Goal: Task Accomplishment & Management: Use online tool/utility

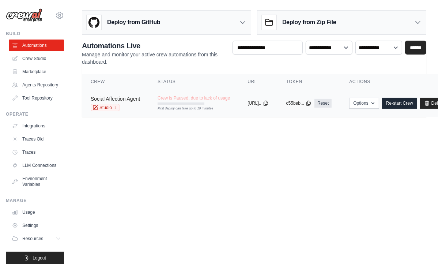
click at [127, 98] on link "Social Affection Agent" at bounding box center [115, 99] width 49 height 6
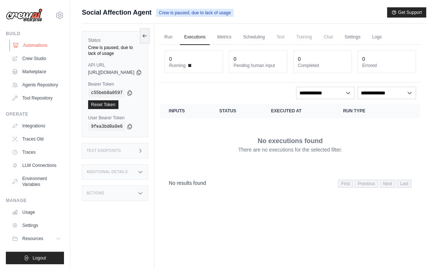
click at [38, 47] on link "Automations" at bounding box center [37, 45] width 55 height 12
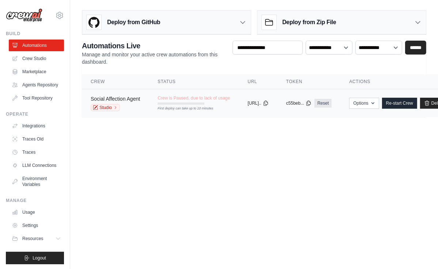
click at [110, 96] on link "Social Affection Agent" at bounding box center [115, 99] width 49 height 6
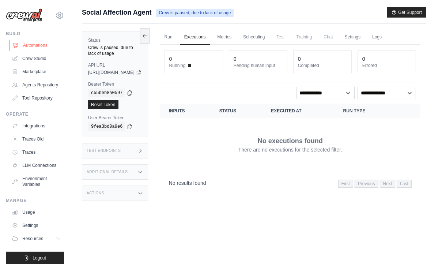
click at [30, 47] on link "Automations" at bounding box center [37, 45] width 55 height 12
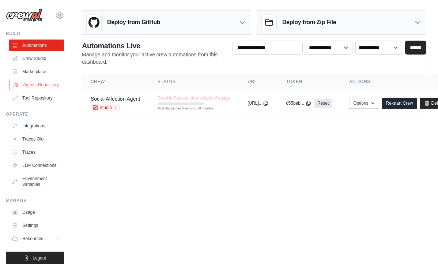
click at [37, 88] on link "Agents Repository" at bounding box center [37, 85] width 55 height 12
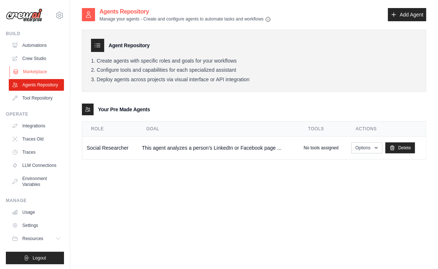
click at [38, 74] on link "Marketplace" at bounding box center [37, 72] width 55 height 12
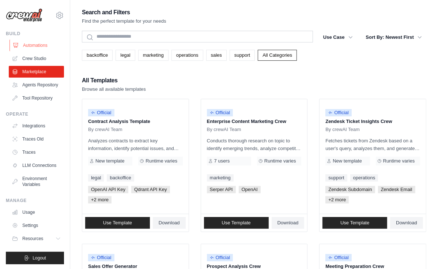
click at [28, 44] on link "Automations" at bounding box center [37, 45] width 55 height 12
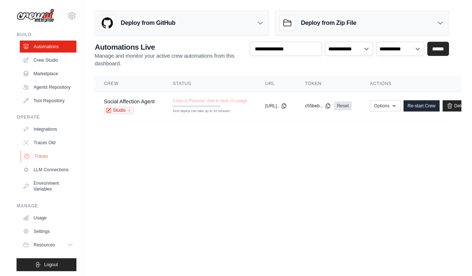
scroll to position [1, 0]
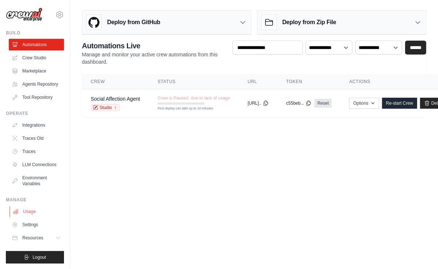
click at [28, 209] on link "Usage" at bounding box center [37, 211] width 55 height 12
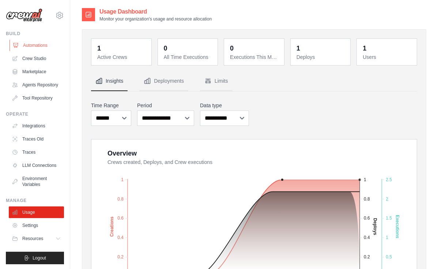
click at [36, 47] on link "Automations" at bounding box center [37, 45] width 55 height 12
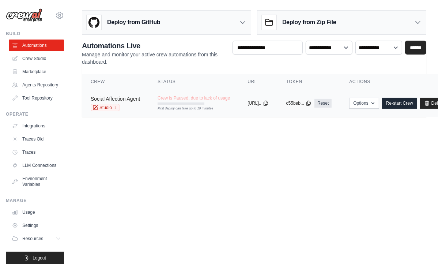
click at [131, 97] on link "Social Affection Agent" at bounding box center [115, 99] width 49 height 6
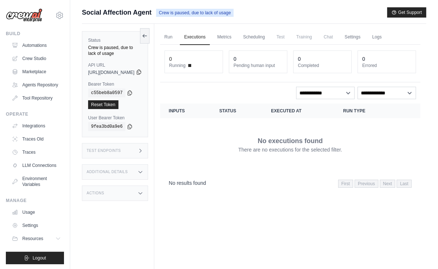
click at [142, 69] on icon at bounding box center [139, 72] width 6 height 6
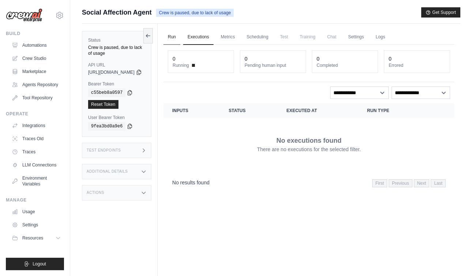
click at [180, 38] on link "Run" at bounding box center [171, 37] width 17 height 15
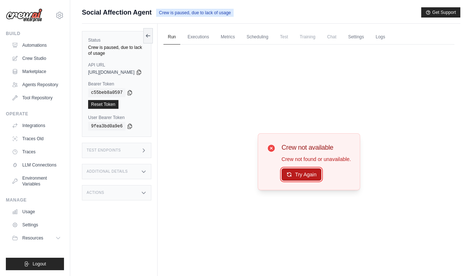
click at [307, 178] on button "Try Again" at bounding box center [301, 174] width 40 height 12
click at [307, 178] on button "Try Again" at bounding box center [301, 175] width 40 height 12
click at [310, 176] on button "Try Again" at bounding box center [301, 174] width 40 height 12
click at [37, 43] on link "Automations" at bounding box center [37, 45] width 55 height 12
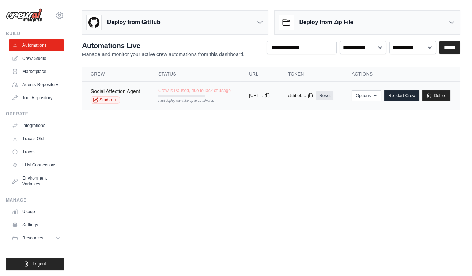
click at [119, 92] on link "Social Affection Agent" at bounding box center [115, 91] width 49 height 6
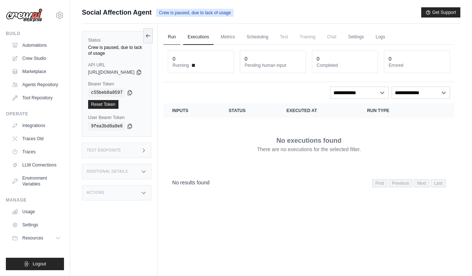
click at [180, 39] on link "Run" at bounding box center [171, 37] width 17 height 15
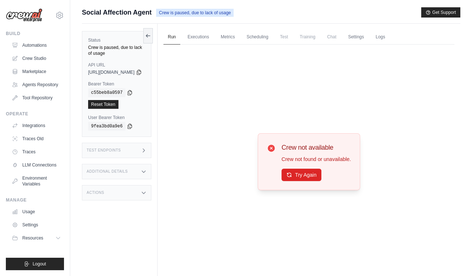
click at [109, 69] on span "[URL][DOMAIN_NAME]" at bounding box center [111, 72] width 46 height 6
click at [114, 47] on div "Crew is paused, due to lack of usage" at bounding box center [116, 51] width 57 height 12
drag, startPoint x: 115, startPoint y: 48, endPoint x: 159, endPoint y: 50, distance: 43.2
click at [145, 50] on div "Crew is paused, due to lack of usage" at bounding box center [116, 51] width 57 height 12
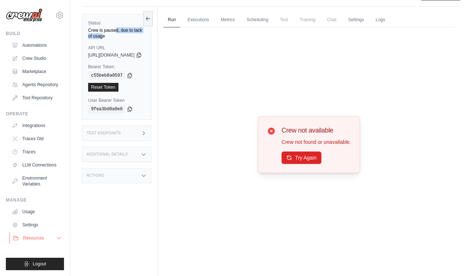
scroll to position [22, 0]
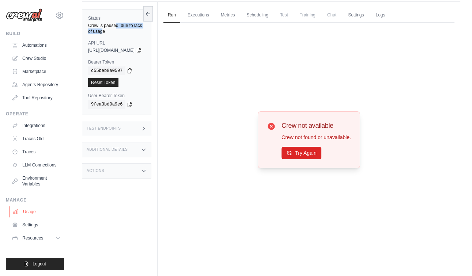
click at [29, 213] on link "Usage" at bounding box center [37, 212] width 55 height 12
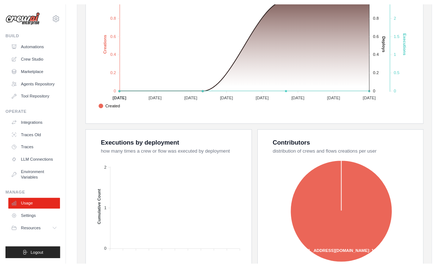
scroll to position [253, 0]
